Goal: Information Seeking & Learning: Learn about a topic

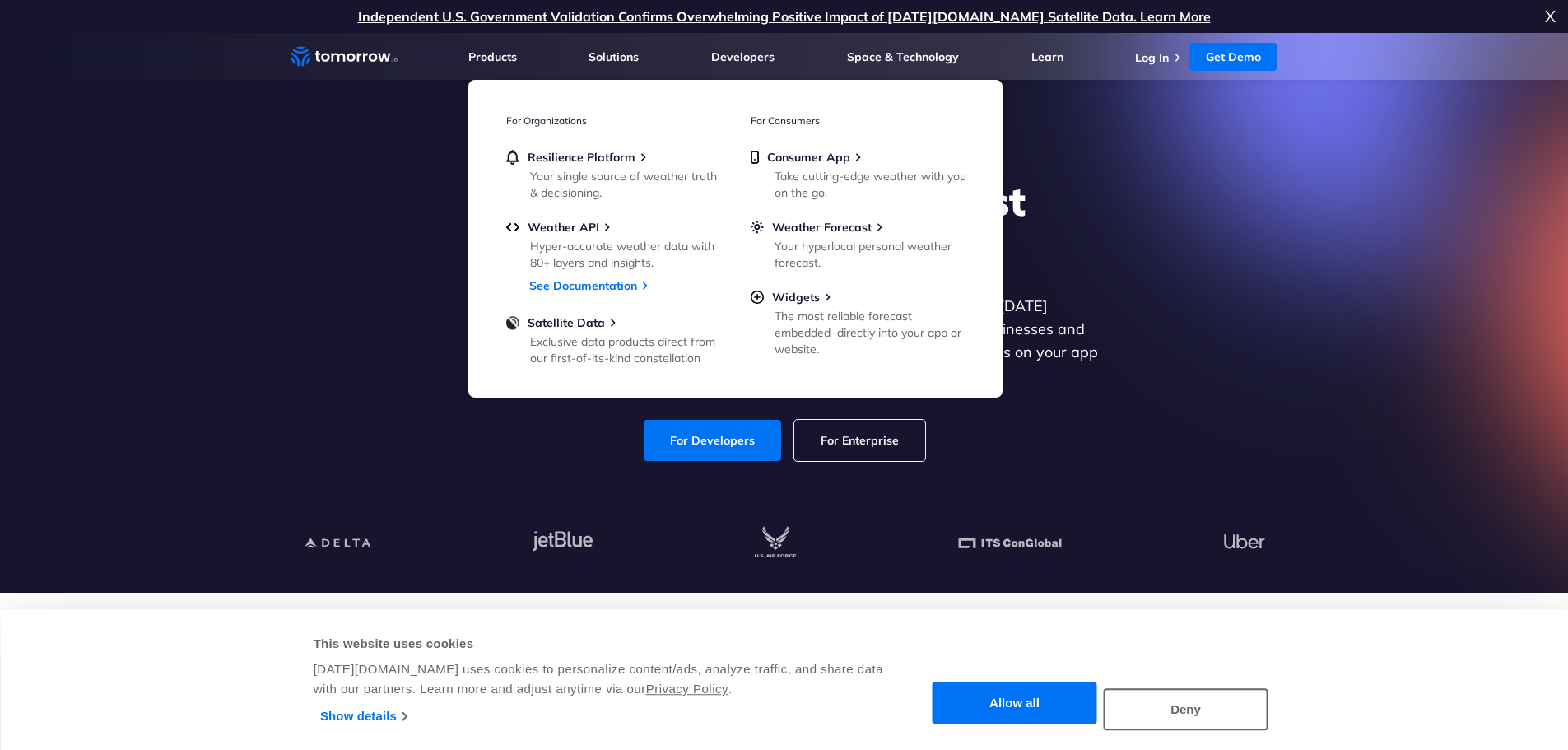
click at [1156, 305] on div "Explore the World’s Best Weather API Get reliable and precise weather data thro…" at bounding box center [785, 319] width 1014 height 350
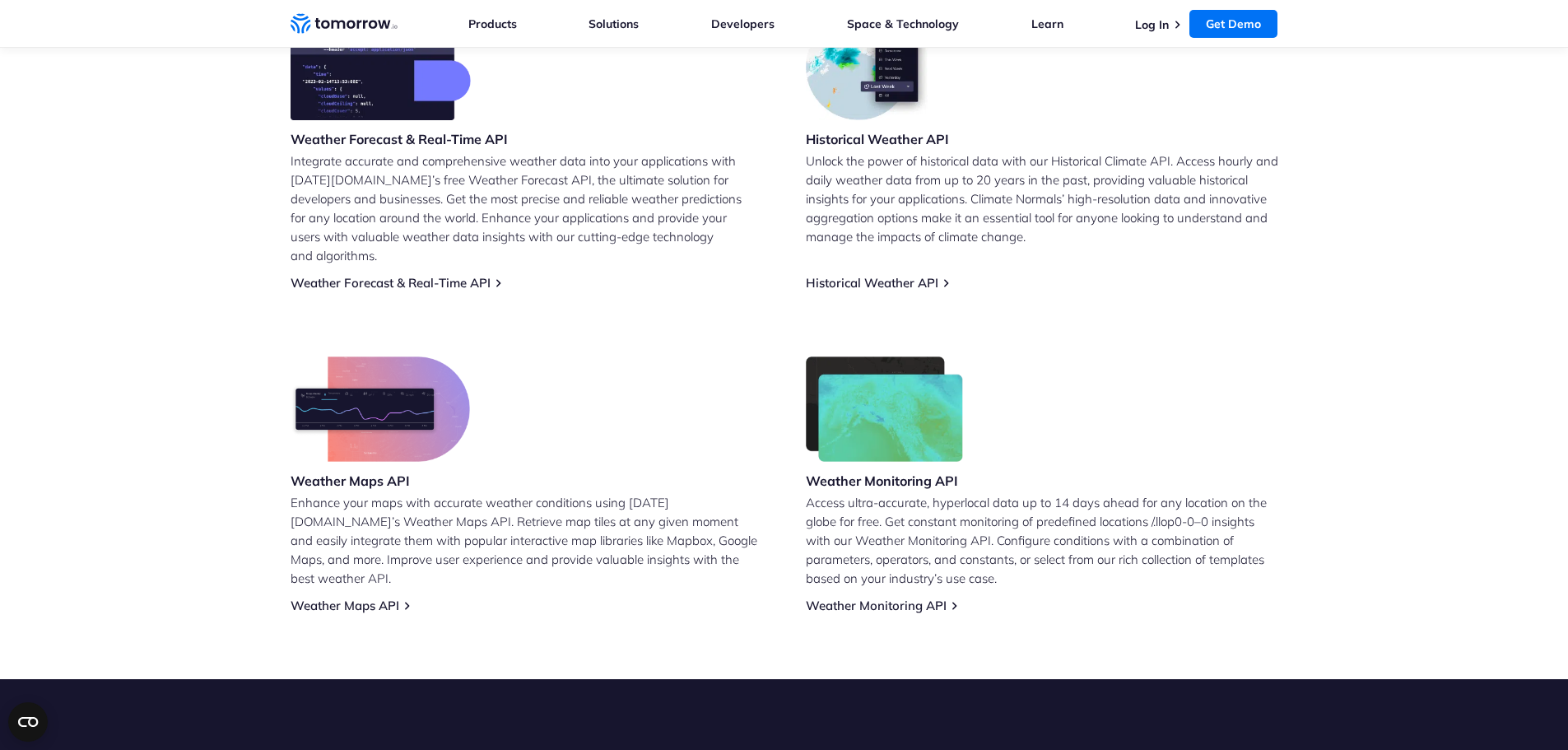
scroll to position [906, 0]
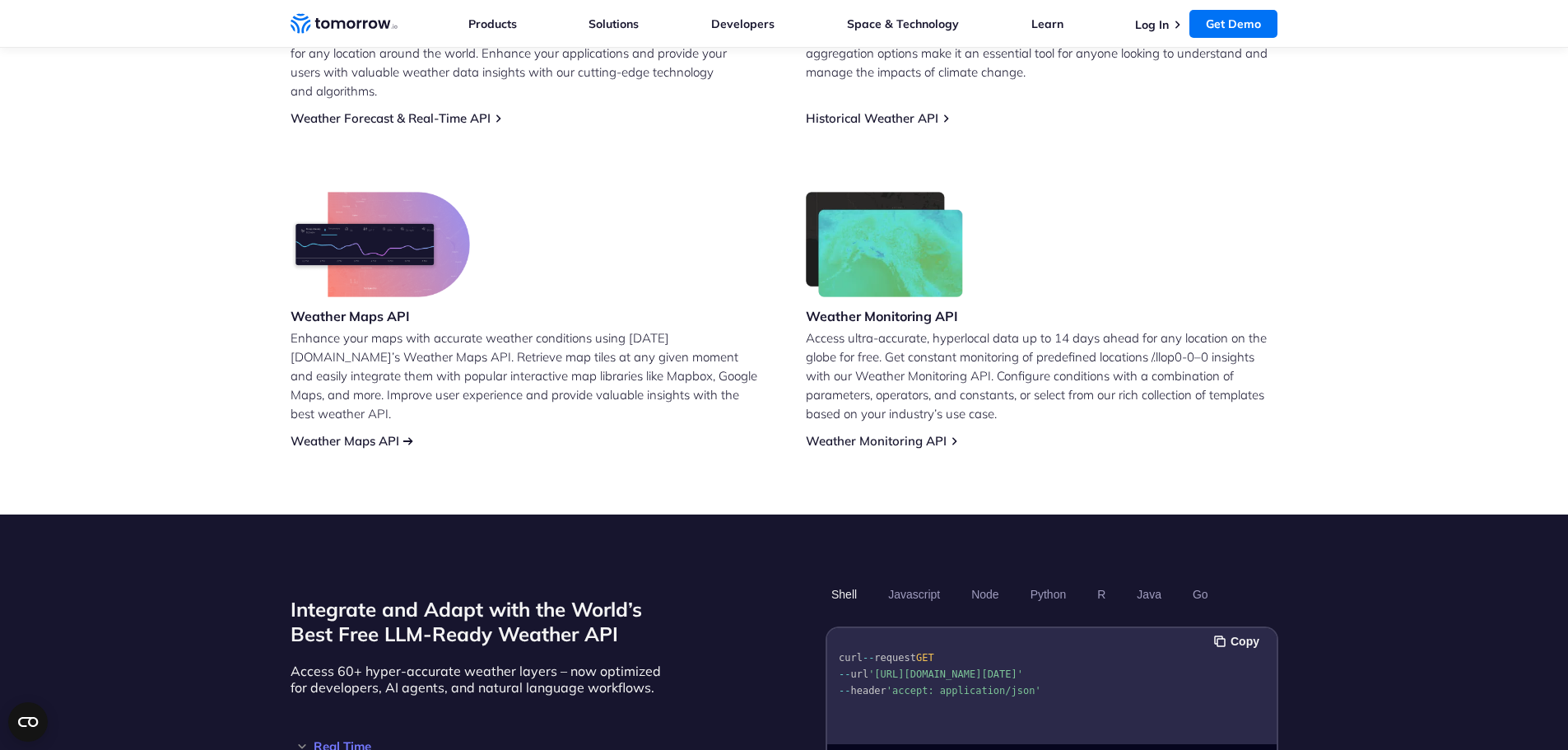
click at [374, 433] on link "Weather Maps API" at bounding box center [344, 440] width 109 height 16
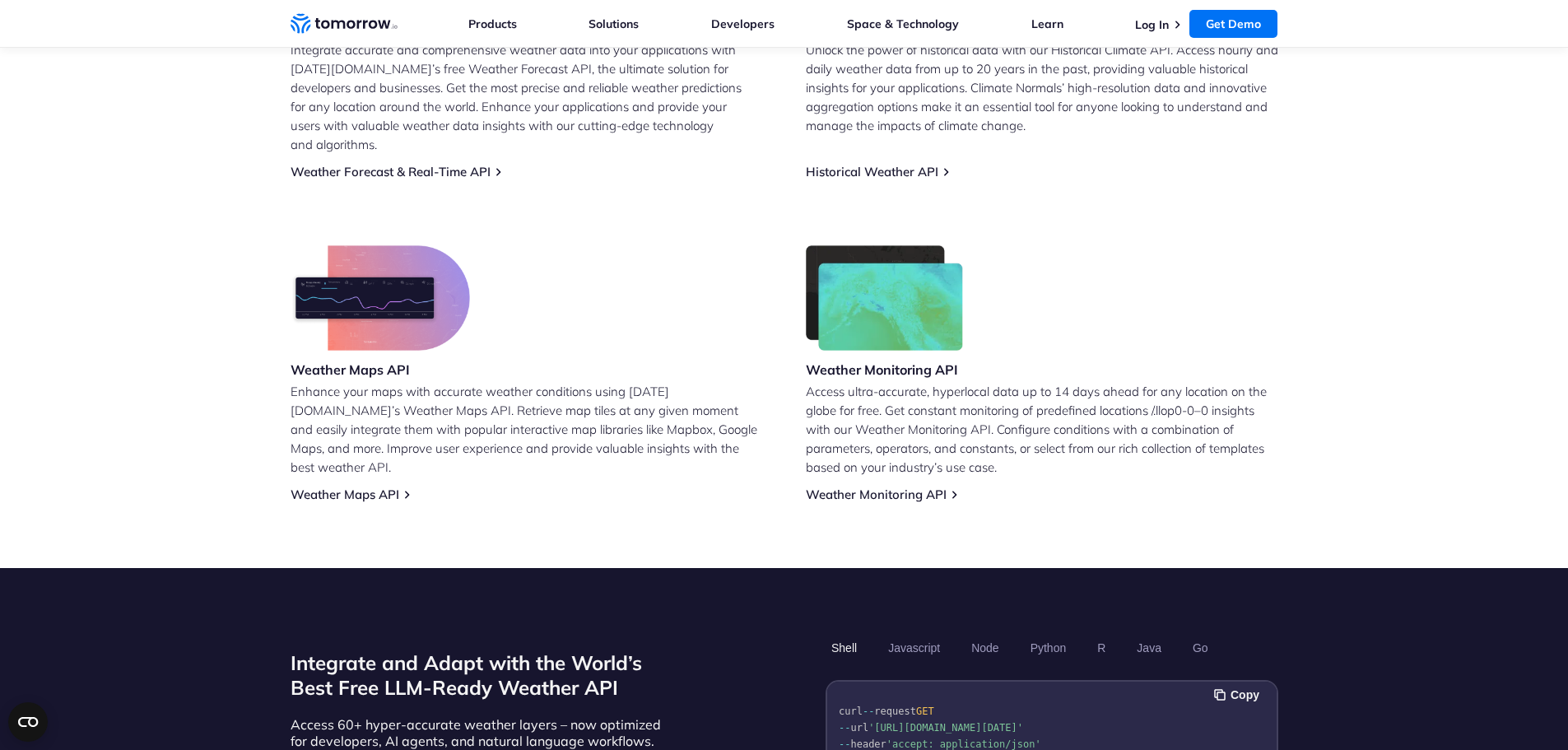
scroll to position [824, 0]
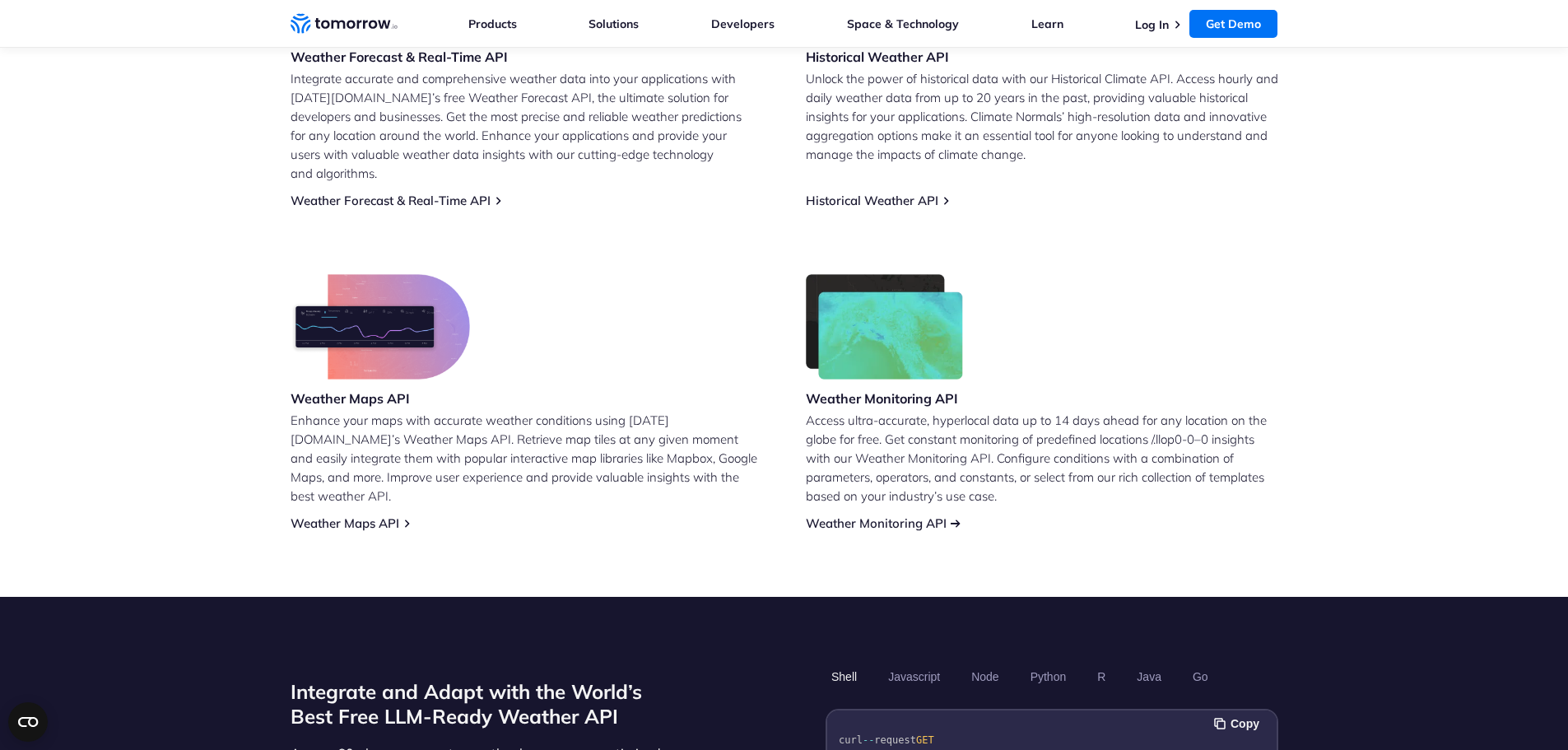
click at [891, 515] on link "Weather Monitoring API" at bounding box center [876, 523] width 141 height 16
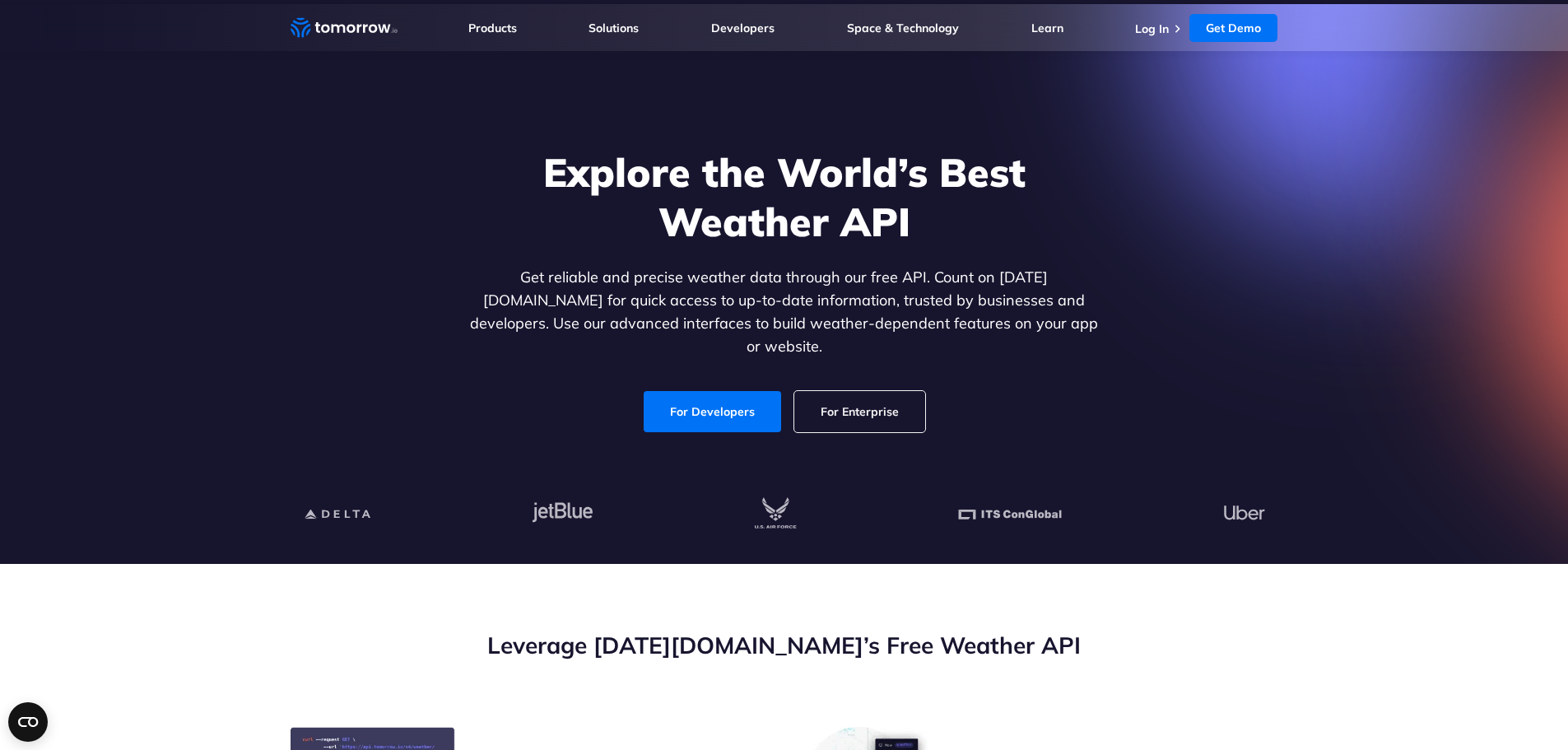
scroll to position [0, 0]
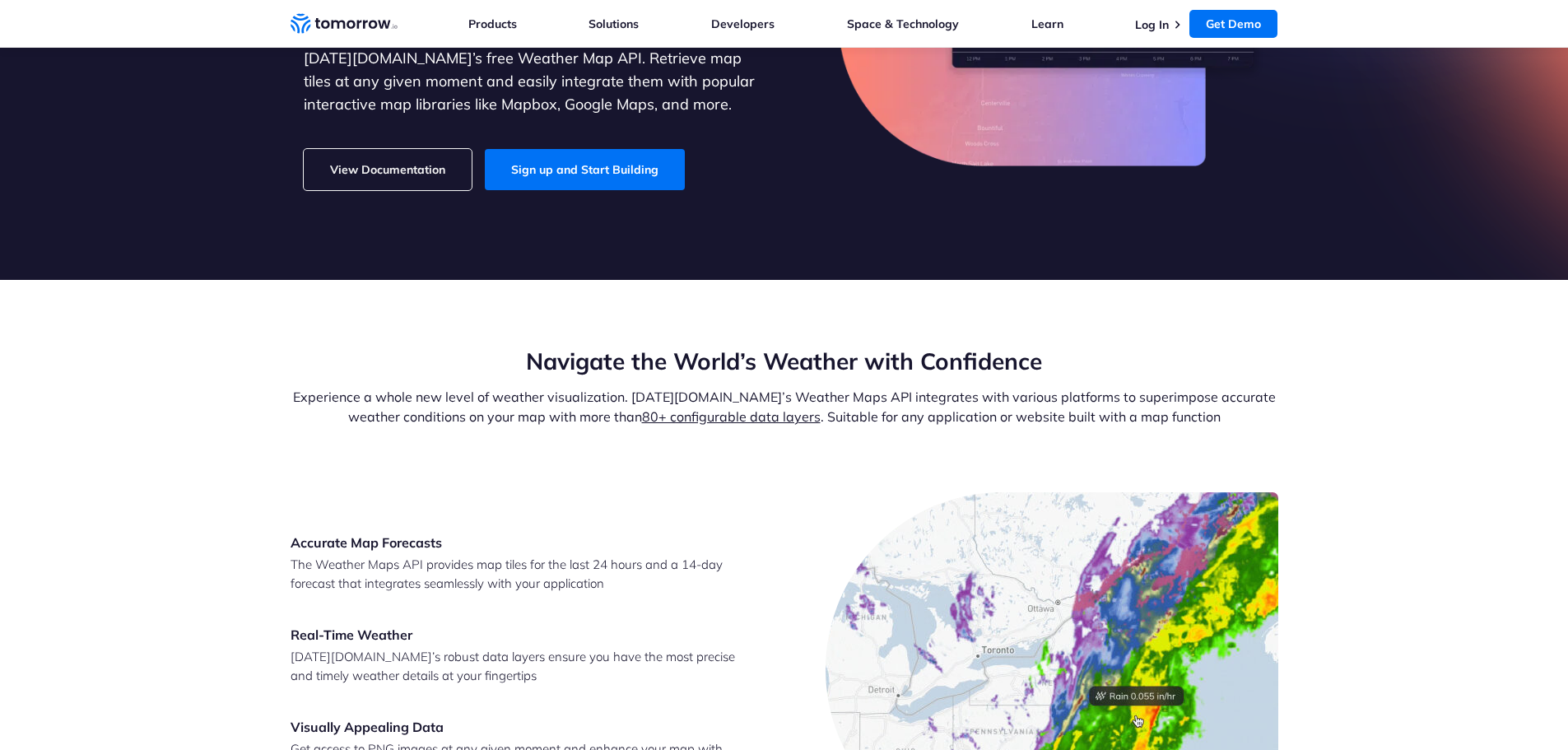
scroll to position [576, 0]
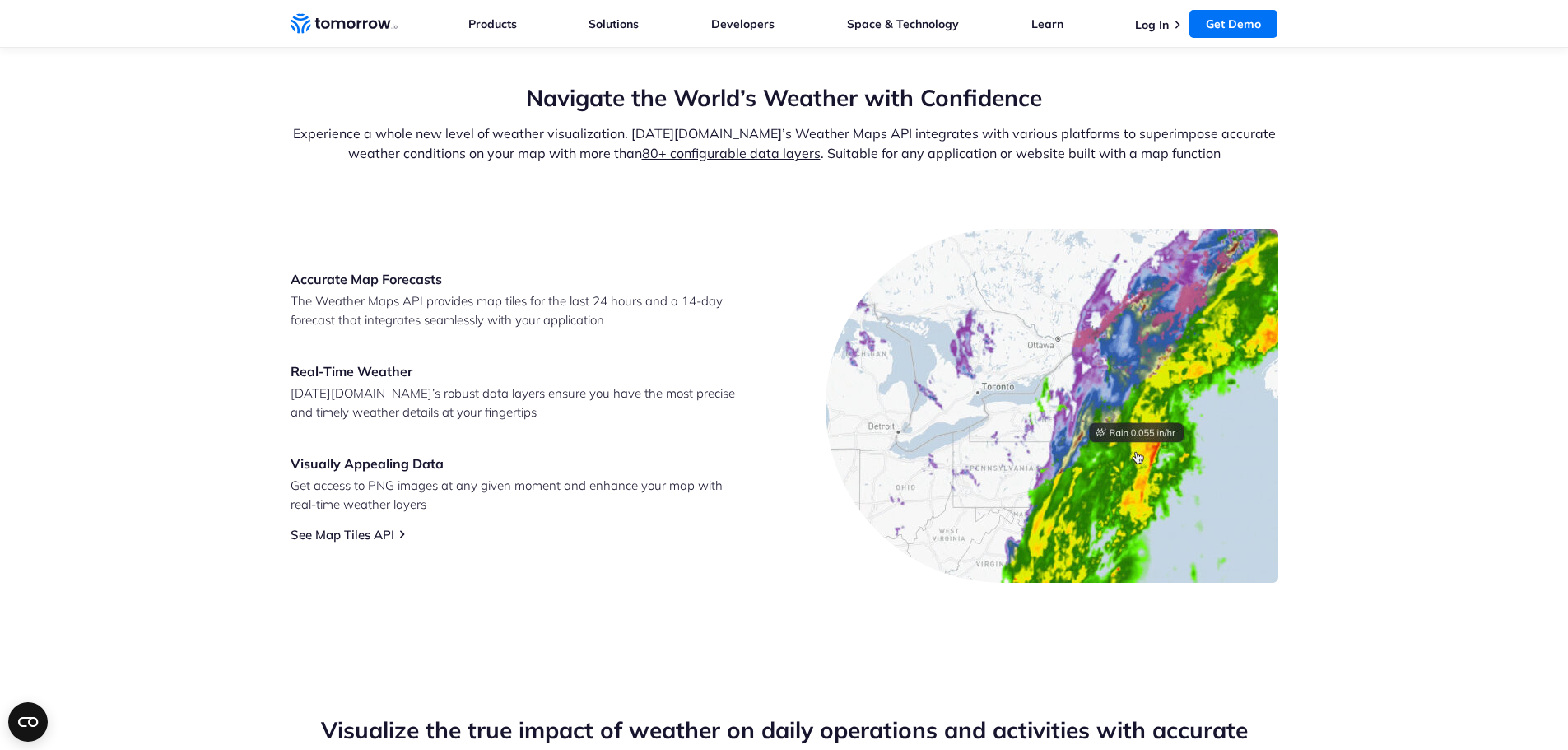
click at [708, 302] on p "The Weather Maps API provides map tiles for the last 24 hours and a 14-day fore…" at bounding box center [516, 310] width 452 height 37
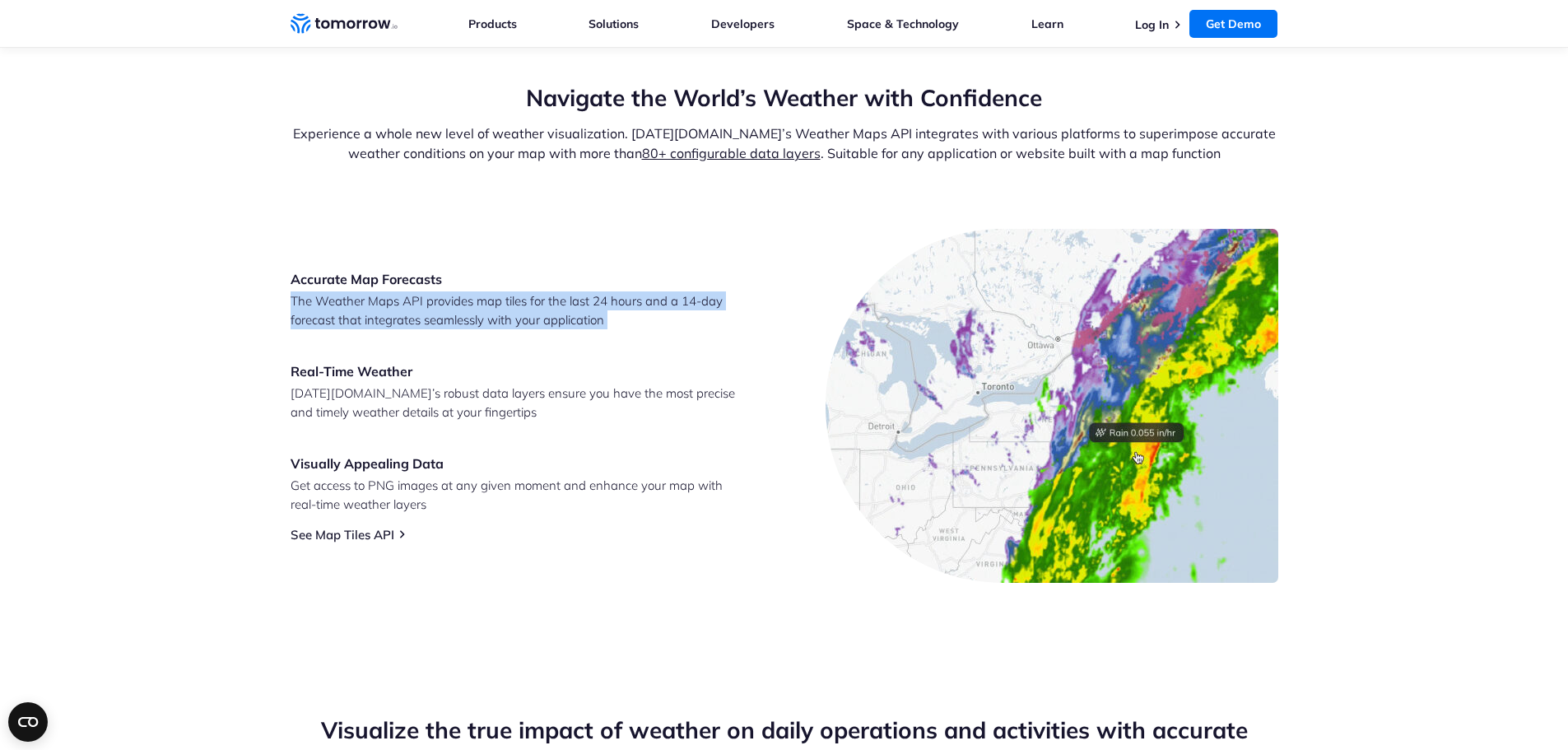
click at [708, 302] on p "The Weather Maps API provides map tiles for the last 24 hours and a 14-day fore…" at bounding box center [516, 310] width 452 height 37
click at [579, 319] on p "The Weather Maps API provides map tiles for the last 24 hours and a 14-day fore…" at bounding box center [516, 310] width 452 height 37
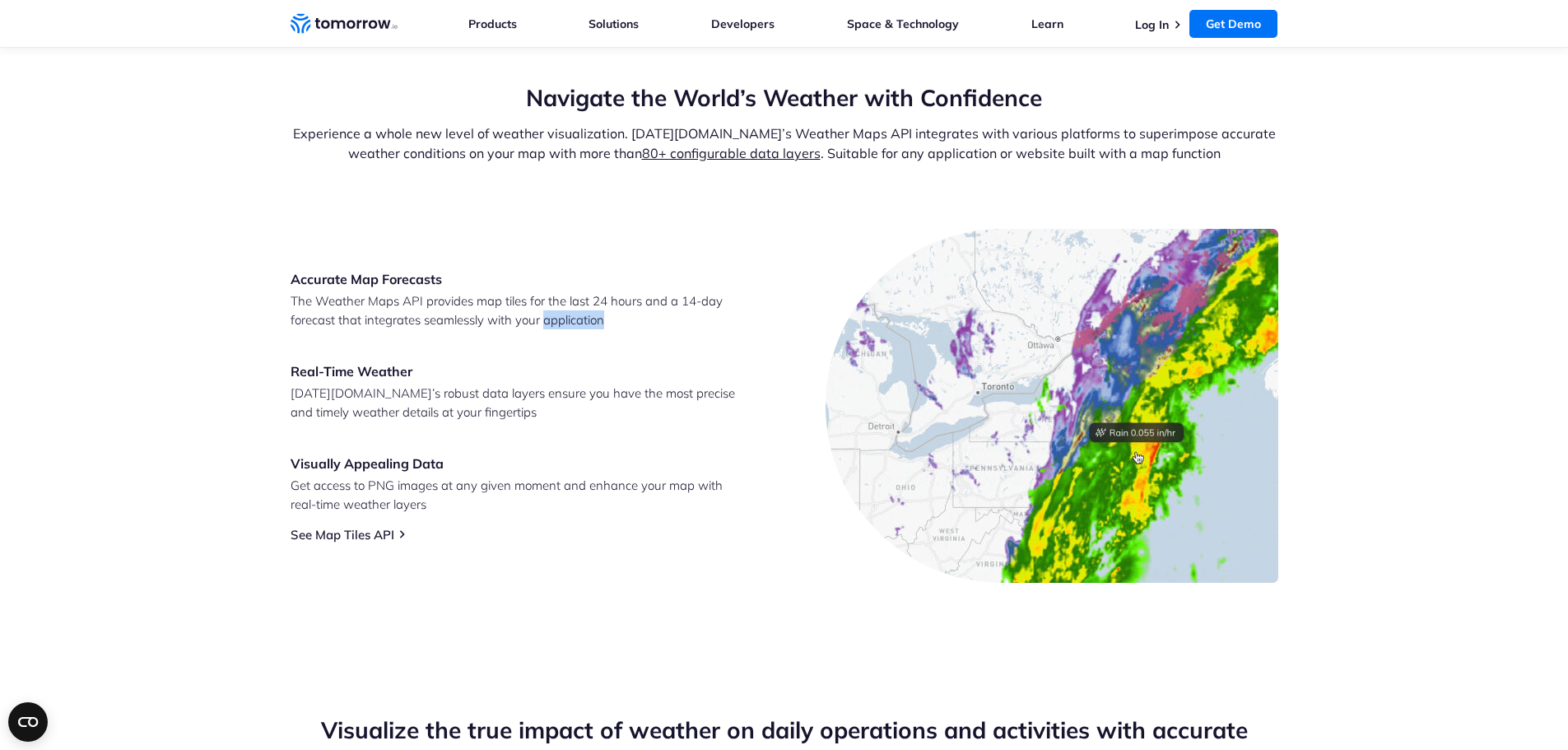
click at [579, 319] on p "The Weather Maps API provides map tiles for the last 24 hours and a 14-day fore…" at bounding box center [516, 310] width 452 height 37
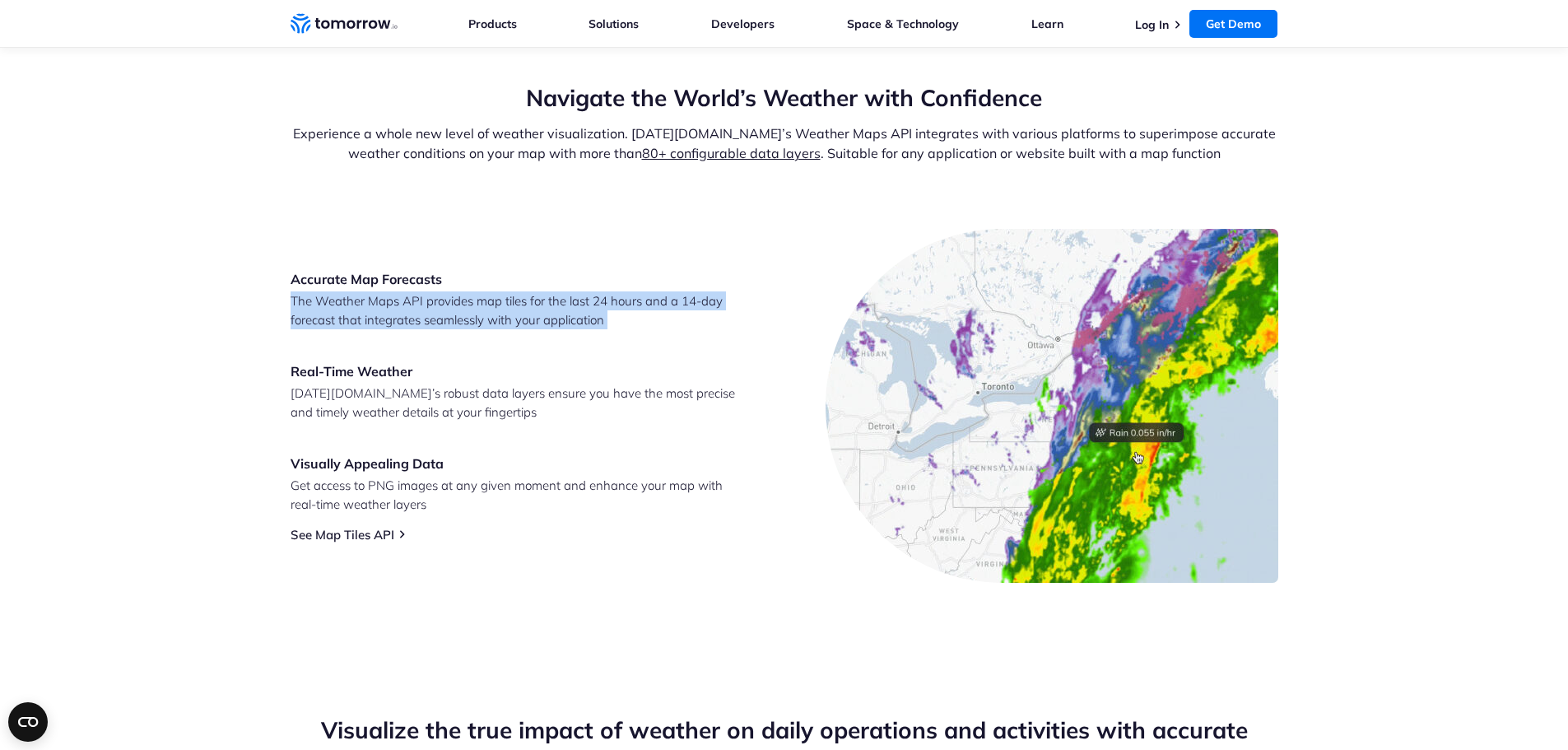
click at [579, 320] on p "The Weather Maps API provides map tiles for the last 24 hours and a 14-day fore…" at bounding box center [516, 310] width 452 height 37
click at [456, 313] on p "The Weather Maps API provides map tiles for the last 24 hours and a 14-day fore…" at bounding box center [516, 310] width 452 height 37
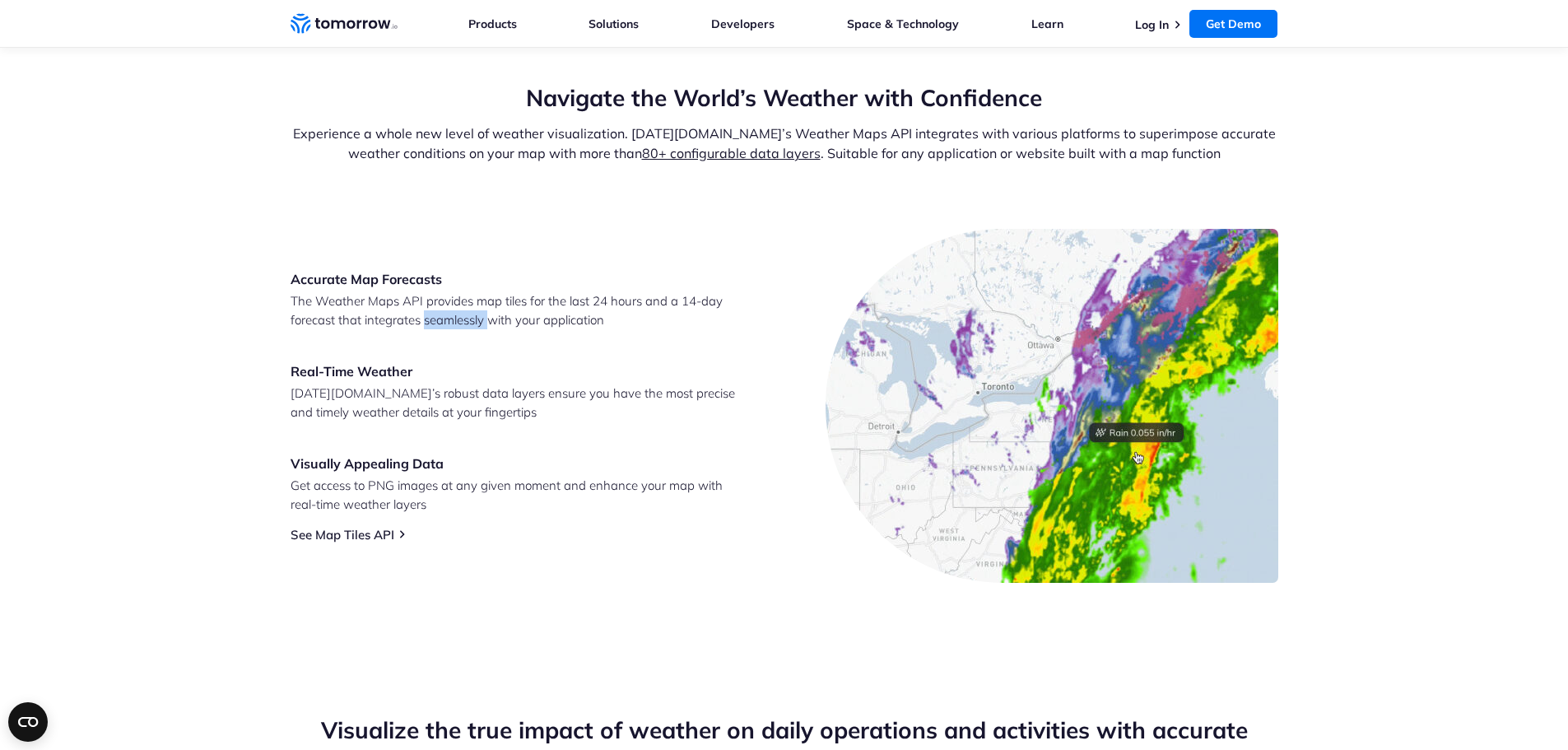
click at [456, 313] on p "The Weather Maps API provides map tiles for the last 24 hours and a 14-day fore…" at bounding box center [516, 310] width 452 height 37
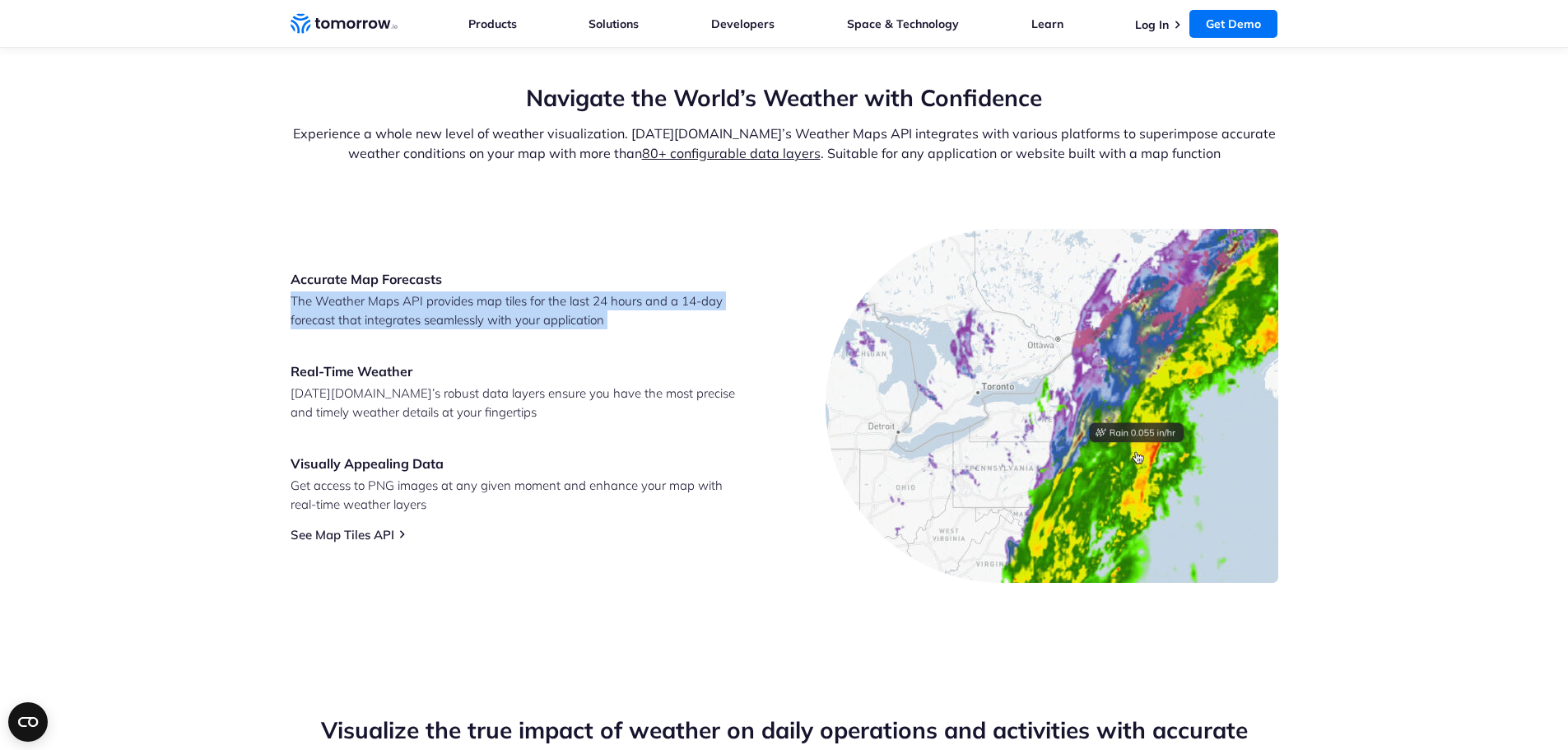
click at [456, 314] on p "The Weather Maps API provides map tiles for the last 24 hours and a 14-day fore…" at bounding box center [516, 310] width 452 height 37
click at [374, 311] on p "The Weather Maps API provides map tiles for the last 24 hours and a 14-day fore…" at bounding box center [516, 310] width 452 height 37
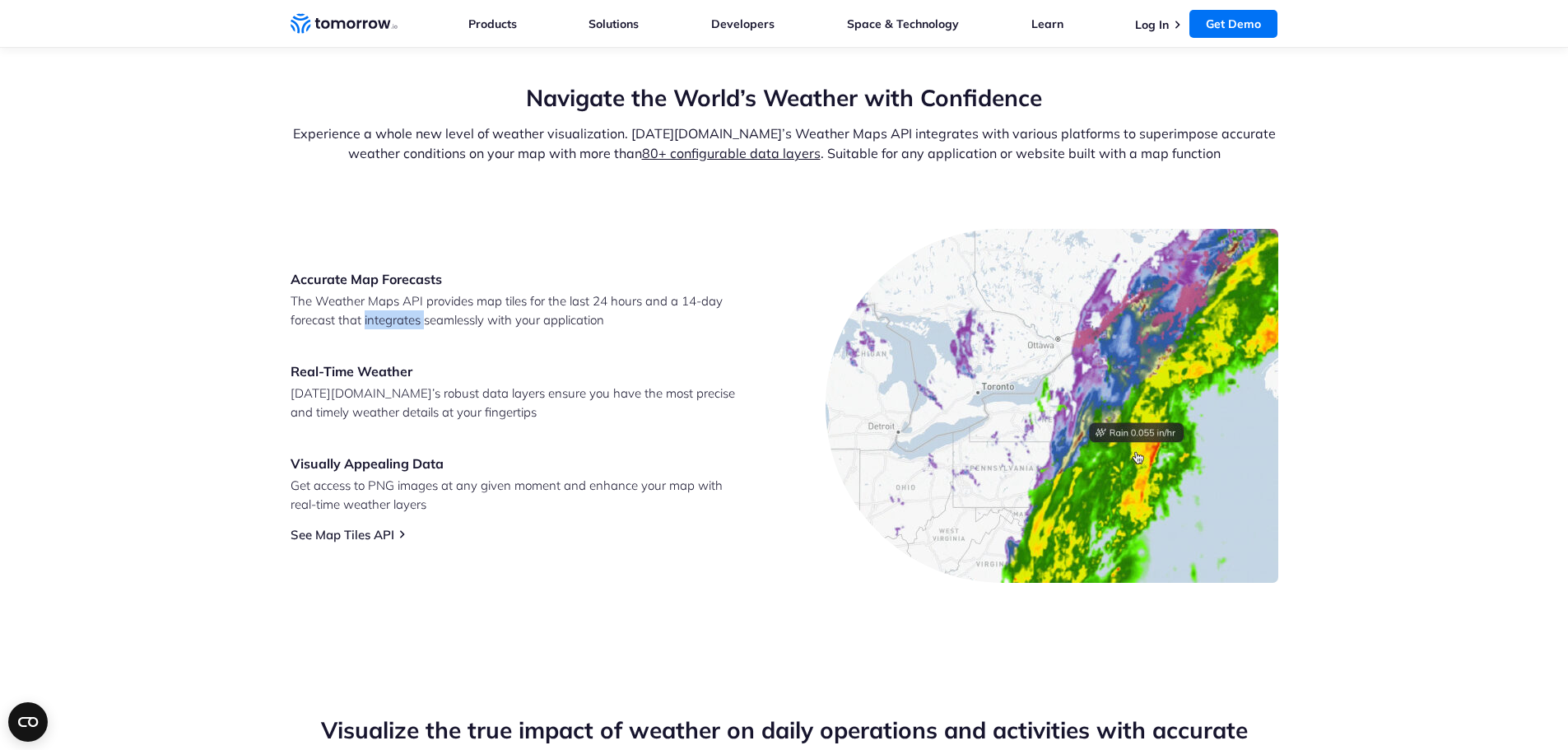
click at [374, 312] on p "The Weather Maps API provides map tiles for the last 24 hours and a 14-day fore…" at bounding box center [516, 310] width 452 height 37
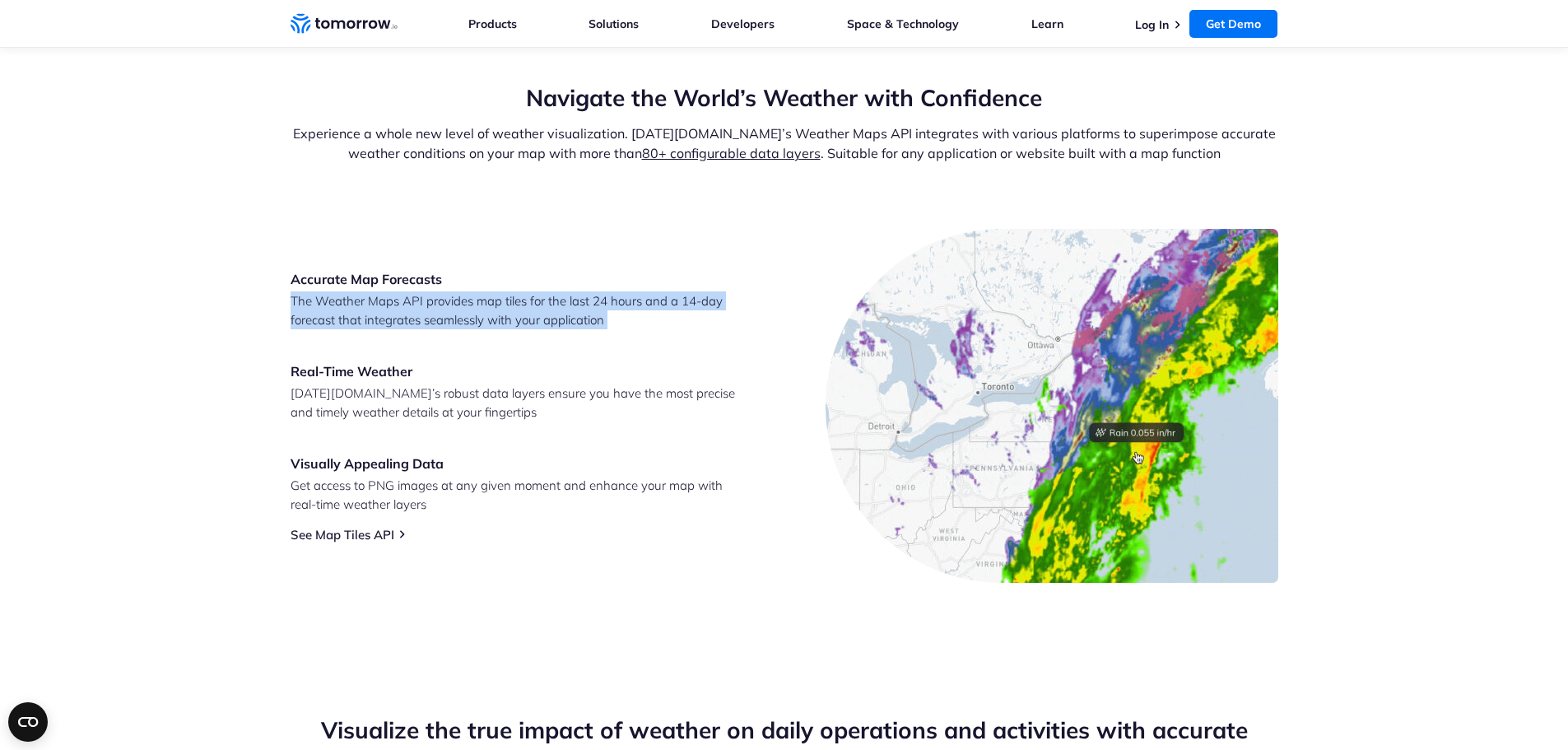
click at [374, 312] on p "The Weather Maps API provides map tiles for the last 24 hours and a 14-day fore…" at bounding box center [516, 310] width 452 height 37
click at [341, 302] on p "The Weather Maps API provides map tiles for the last 24 hours and a 14-day fore…" at bounding box center [516, 310] width 452 height 37
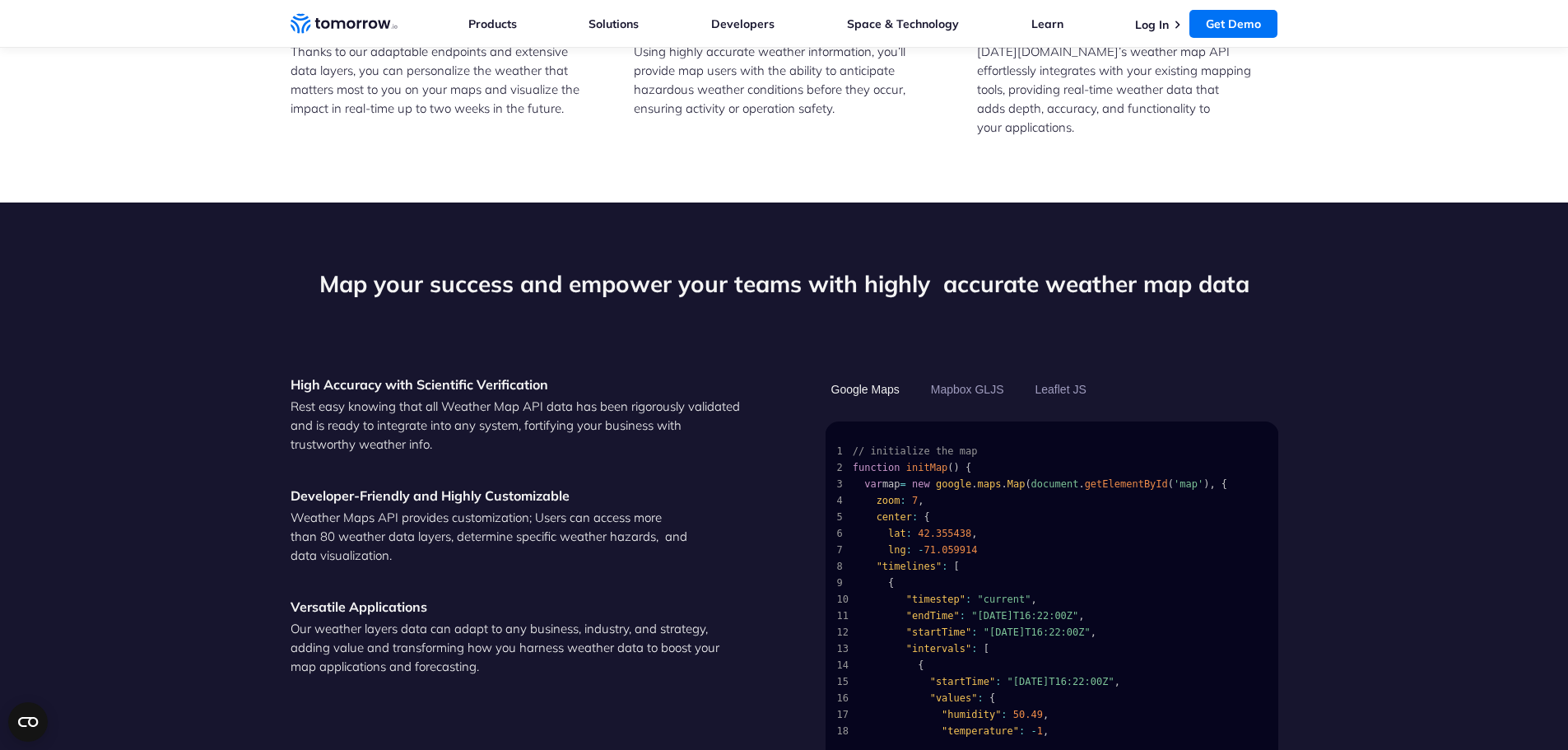
scroll to position [906, 0]
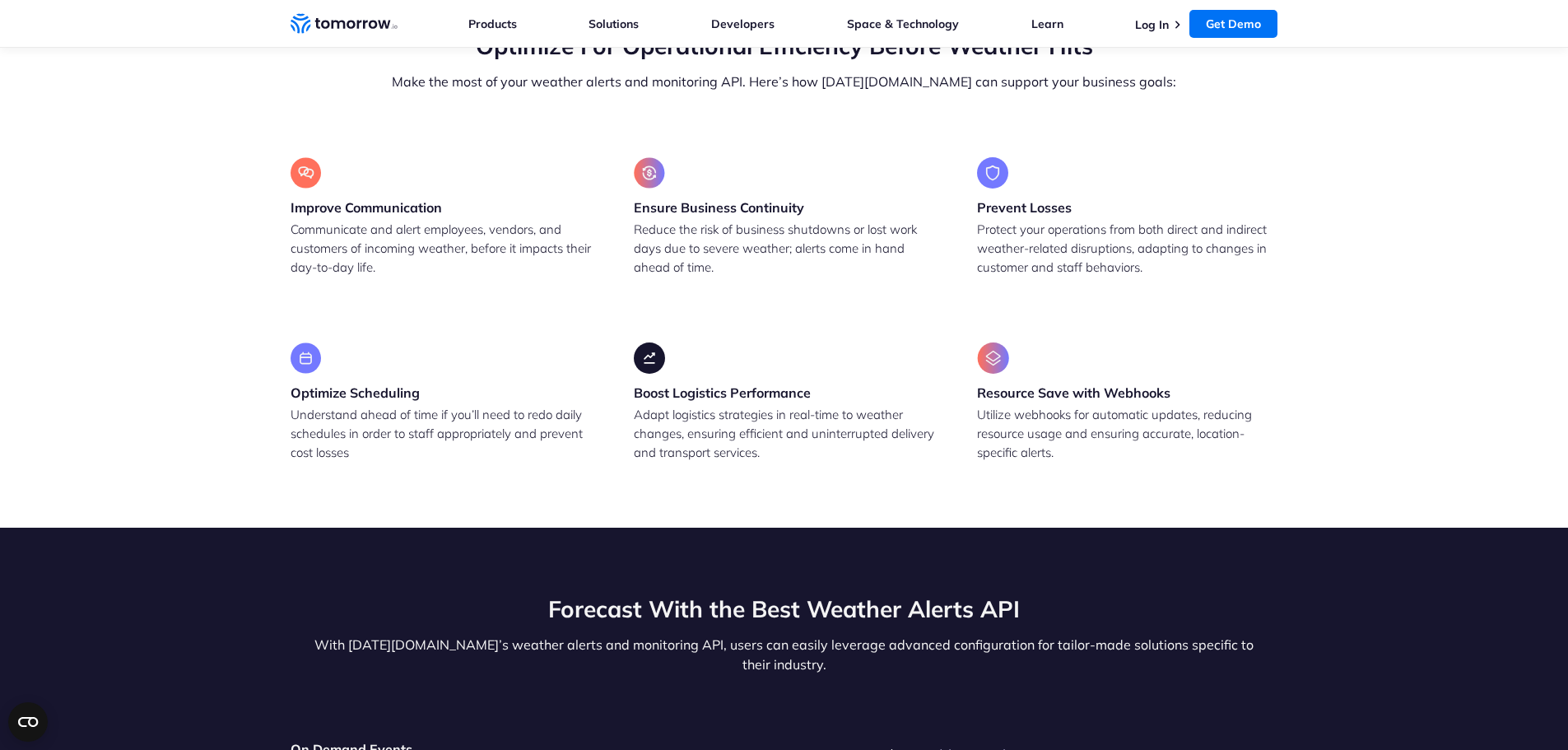
scroll to position [1728, 0]
